Goal: Book appointment/travel/reservation

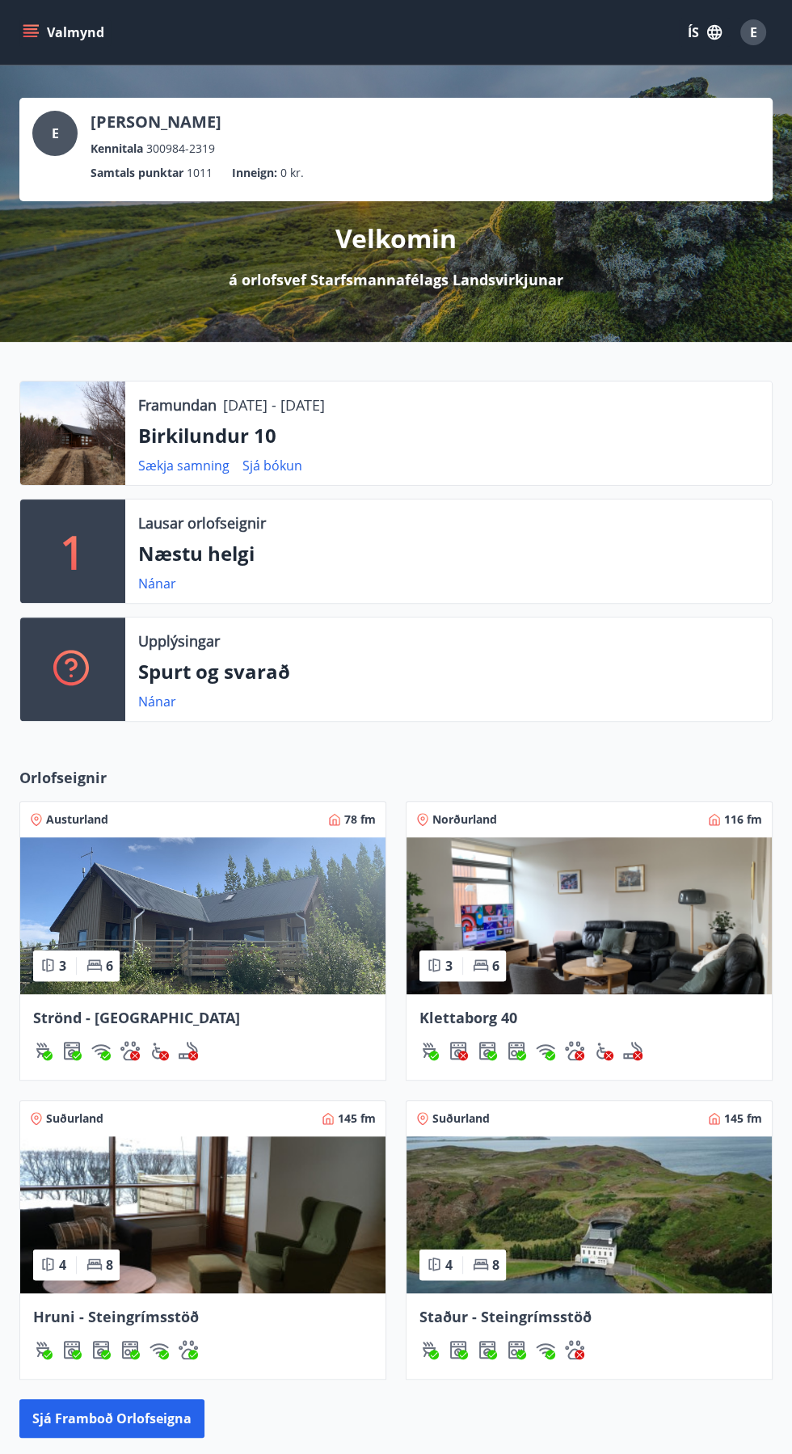
click at [87, 558] on div "1" at bounding box center [72, 550] width 105 height 103
click at [166, 577] on link "Nánar" at bounding box center [157, 584] width 38 height 18
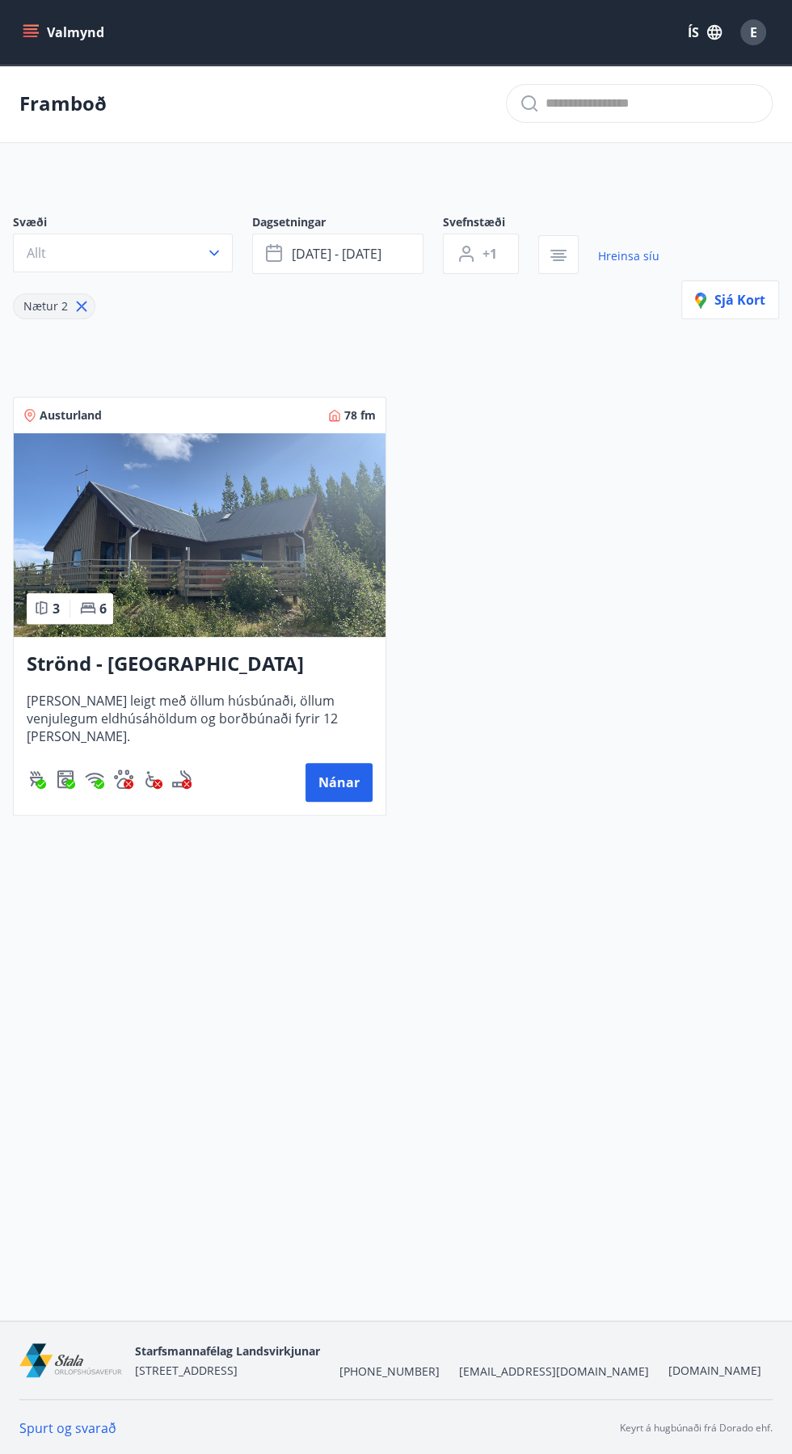
click at [48, 46] on button "Valmynd" at bounding box center [64, 32] width 91 height 29
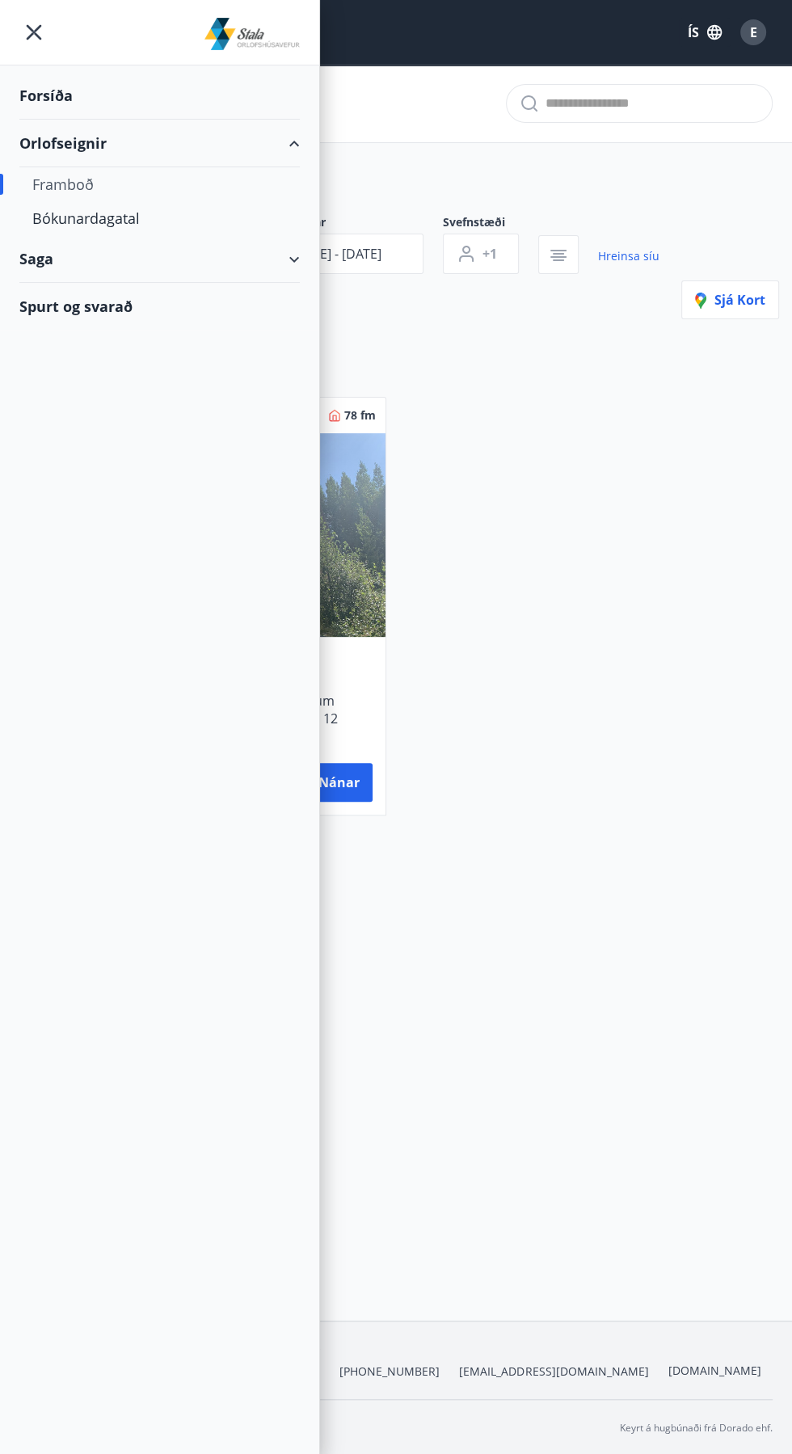
click at [82, 171] on div "Framboð" at bounding box center [159, 184] width 255 height 34
type input "*"
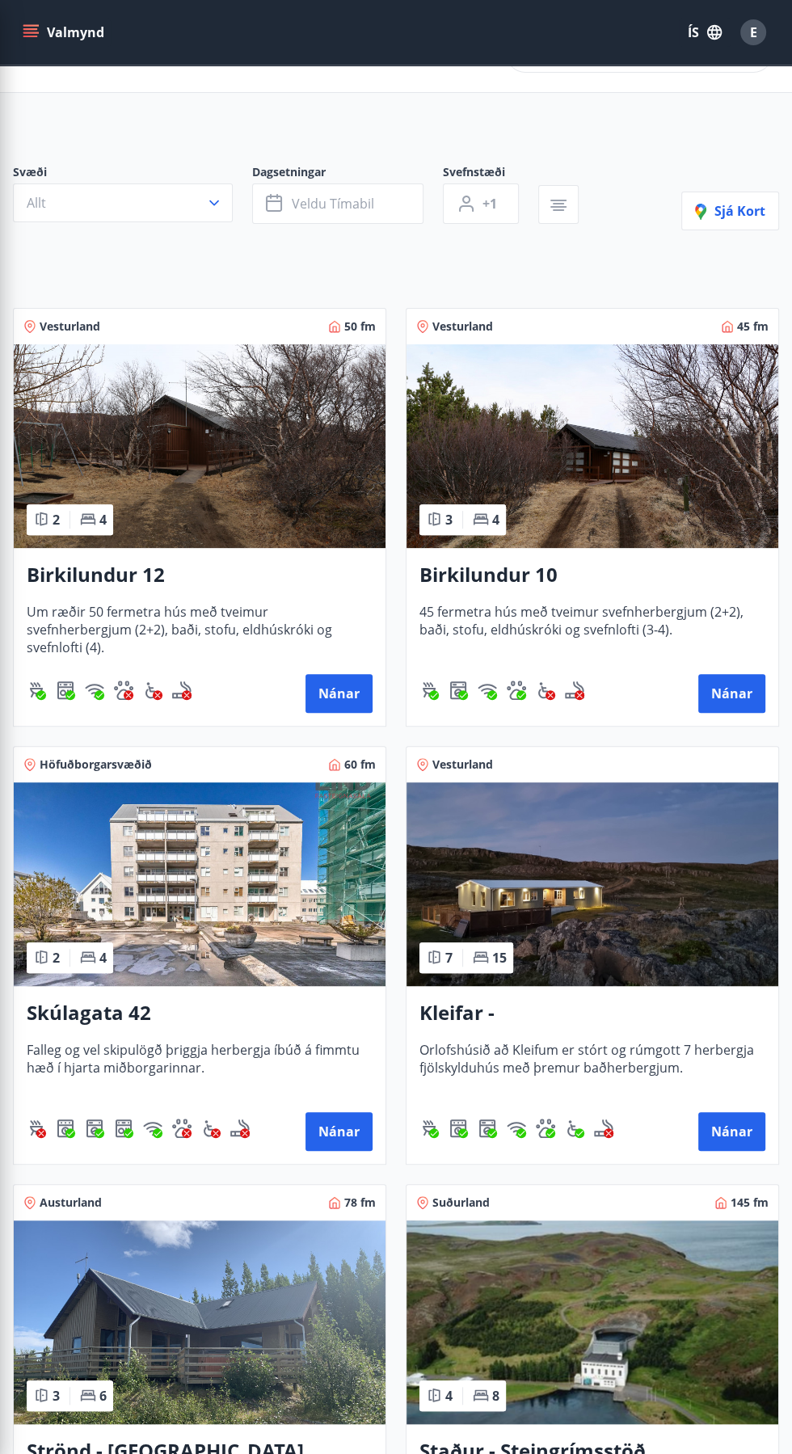
scroll to position [53, 0]
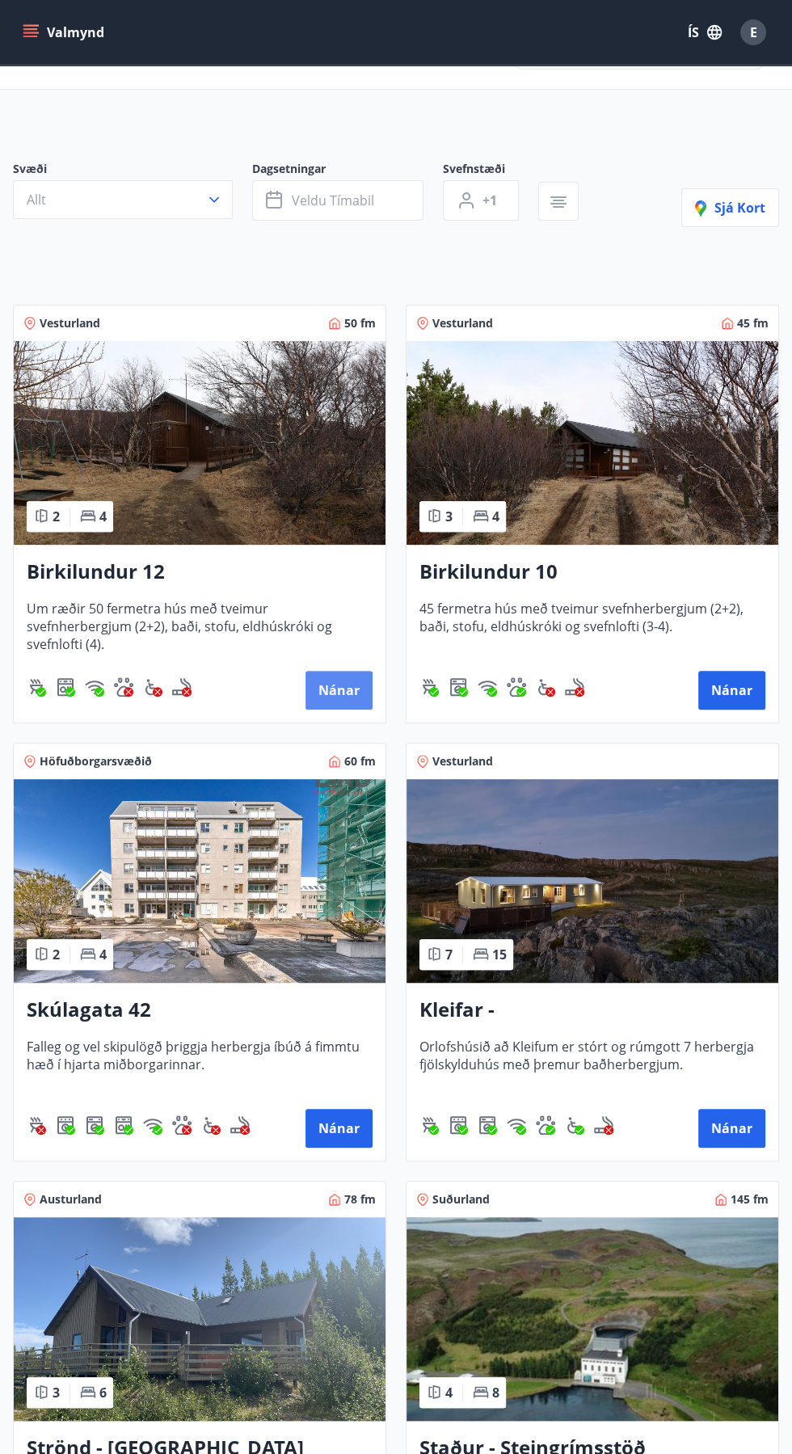
click at [328, 675] on button "Nánar" at bounding box center [338, 690] width 67 height 39
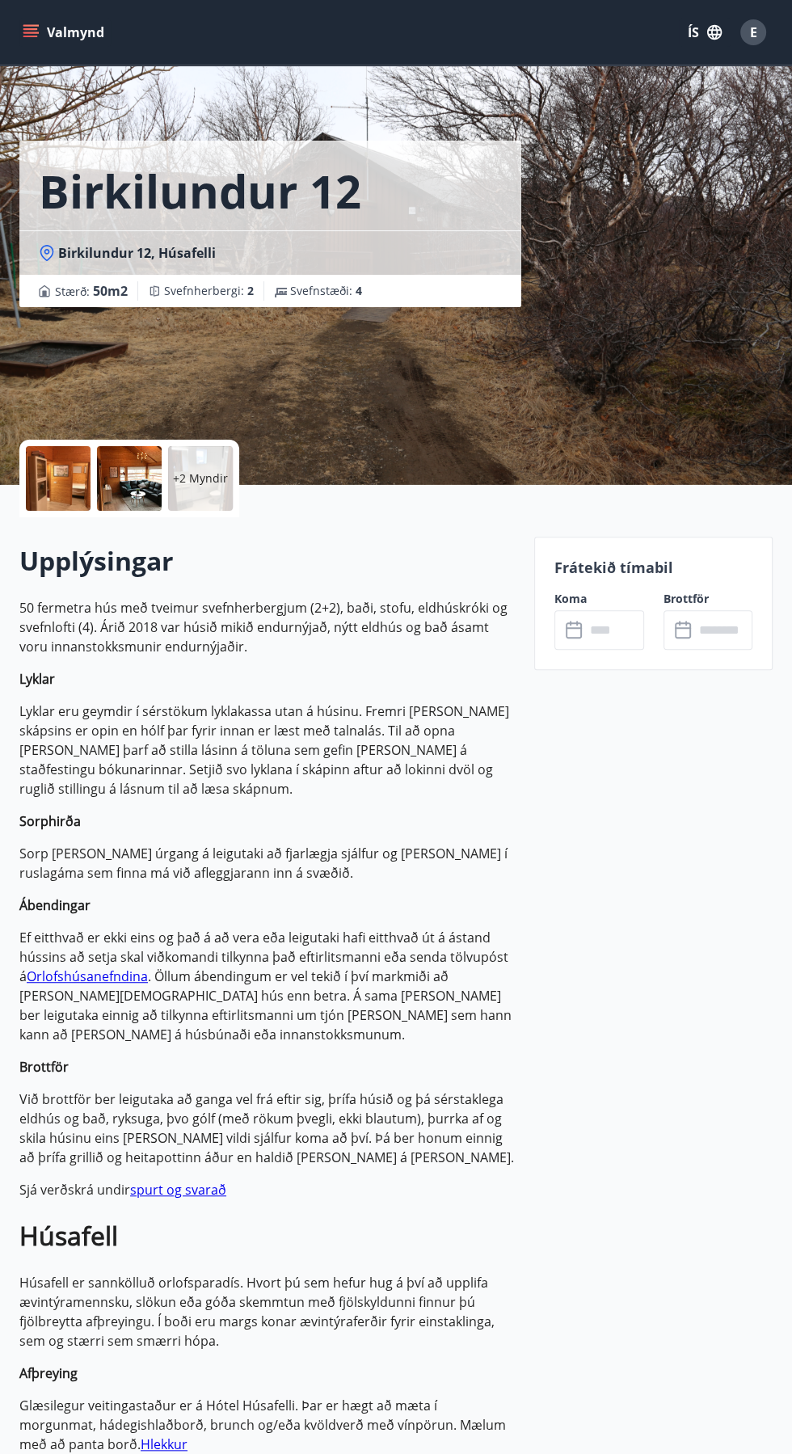
click at [605, 647] on input "text" at bounding box center [614, 630] width 58 height 40
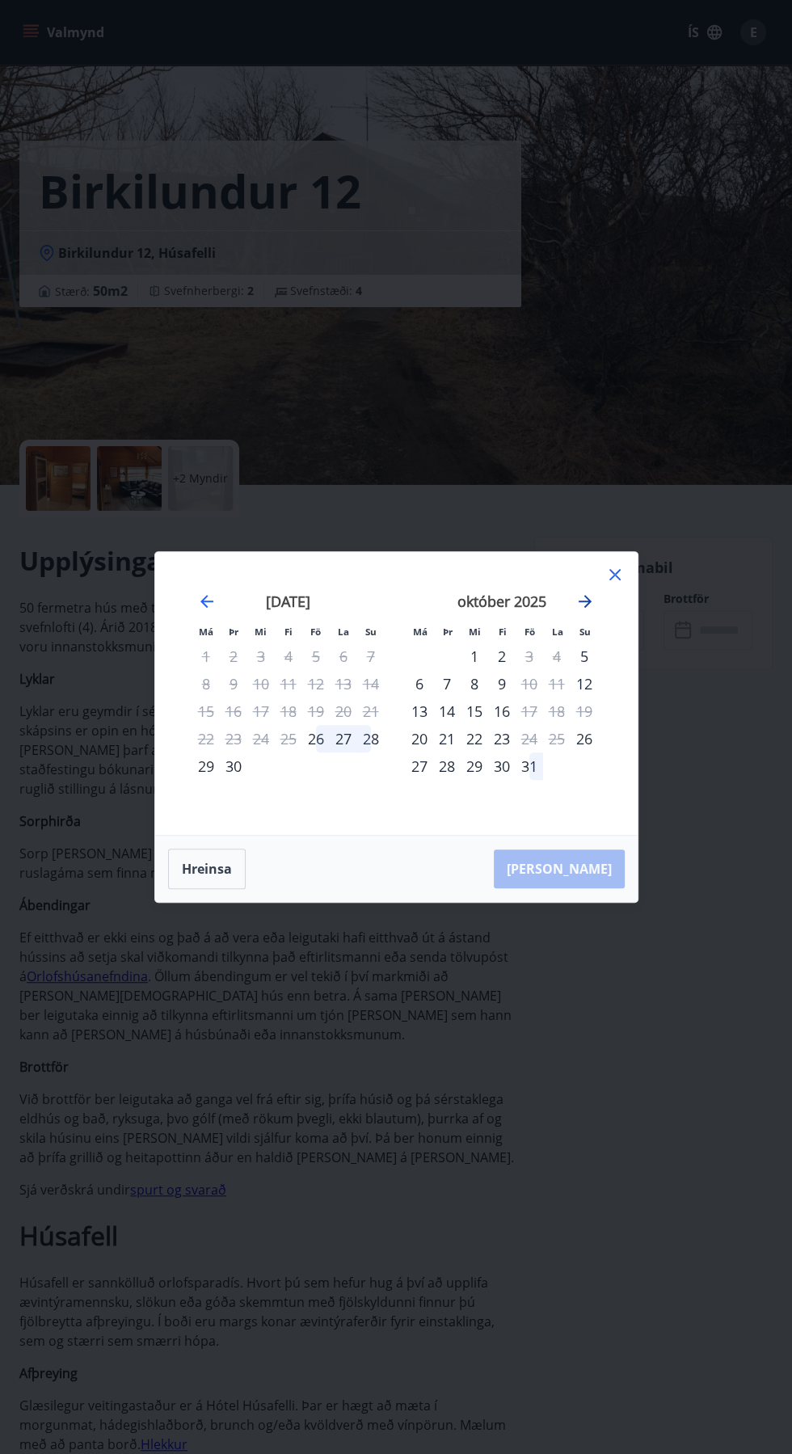
click at [585, 608] on icon "Move forward to switch to the next month." at bounding box center [585, 601] width 13 height 13
click at [617, 584] on icon at bounding box center [614, 574] width 19 height 19
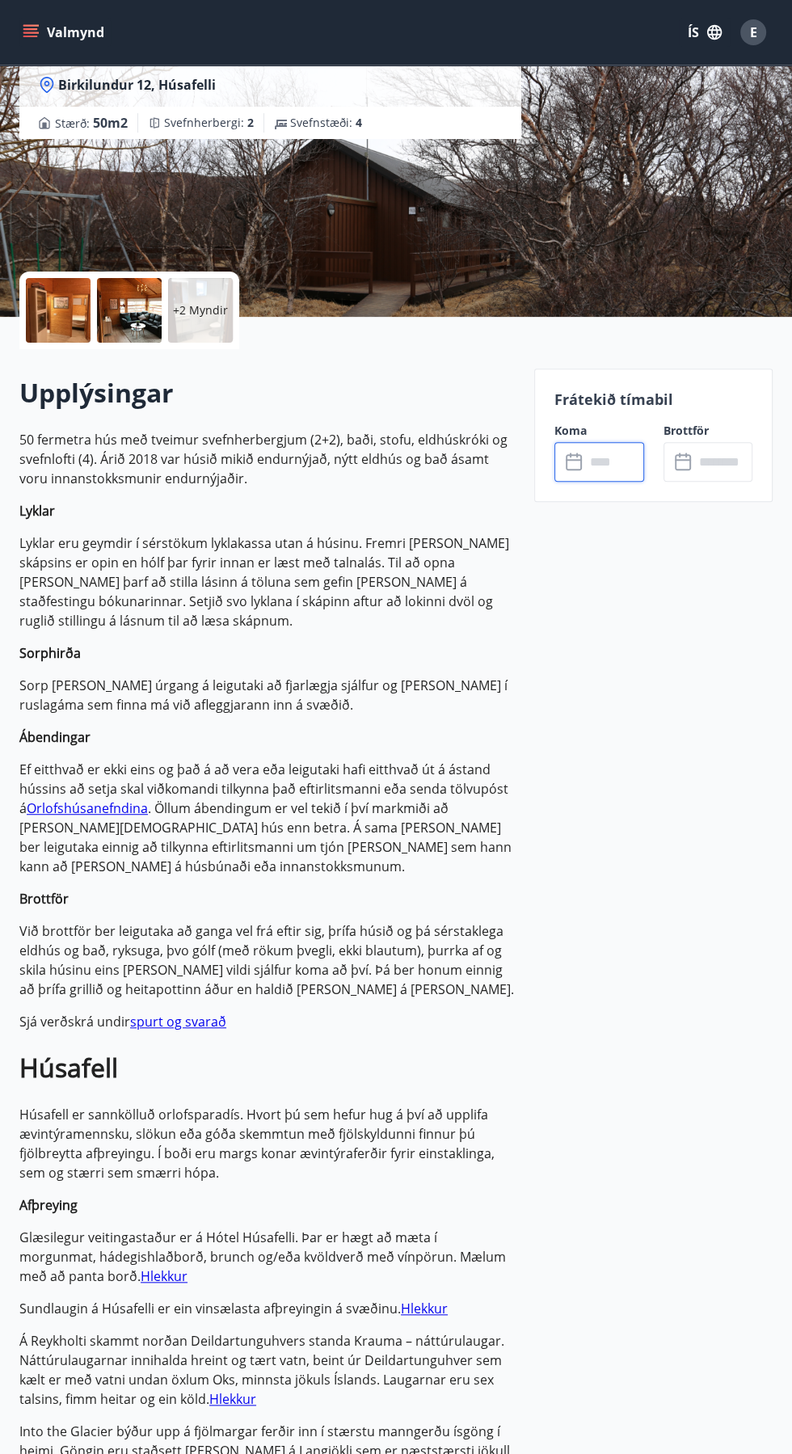
scroll to position [182, 0]
